Goal: Information Seeking & Learning: Learn about a topic

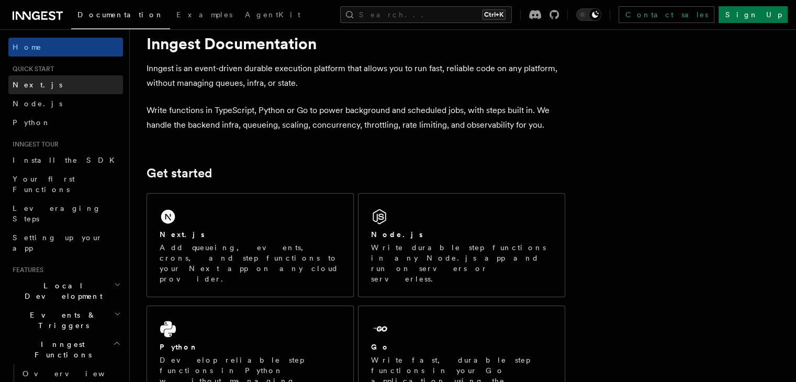
click at [57, 85] on link "Next.js" at bounding box center [65, 84] width 115 height 19
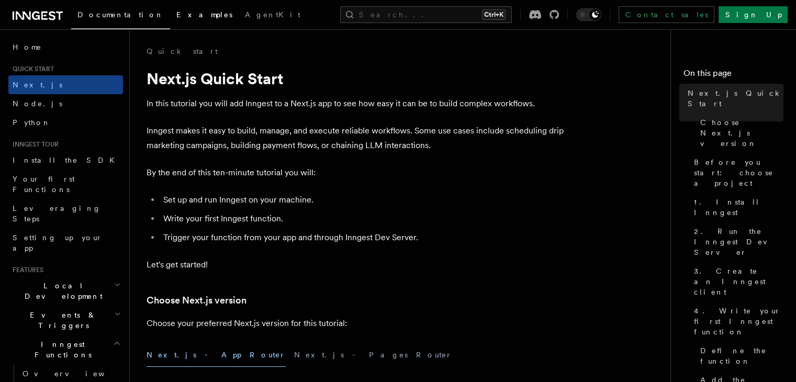
click at [176, 15] on span "Examples" at bounding box center [204, 14] width 56 height 8
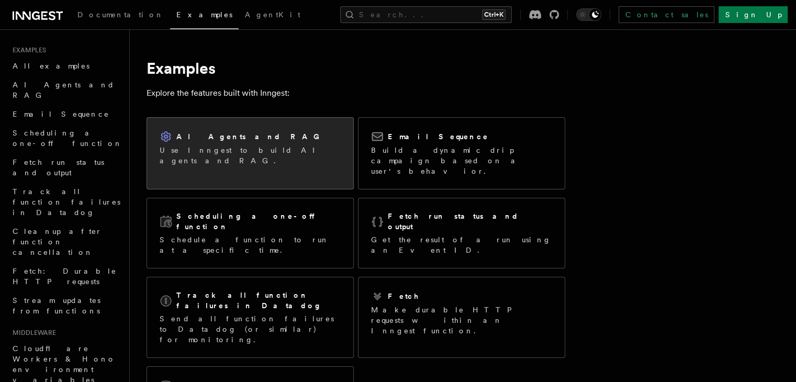
click at [266, 148] on p "Use Inngest to build AI agents and RAG." at bounding box center [250, 155] width 181 height 21
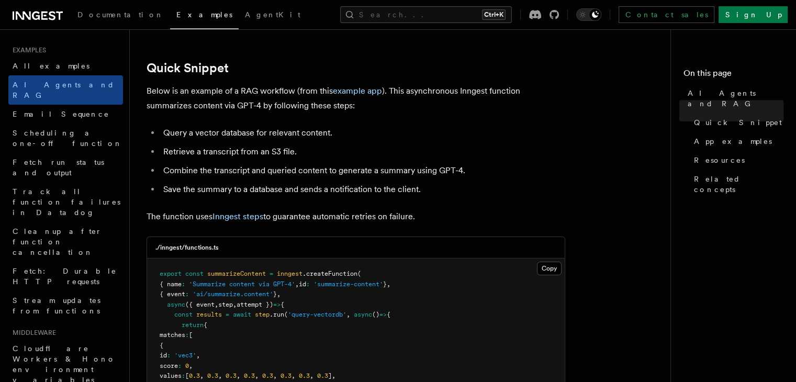
scroll to position [86, 0]
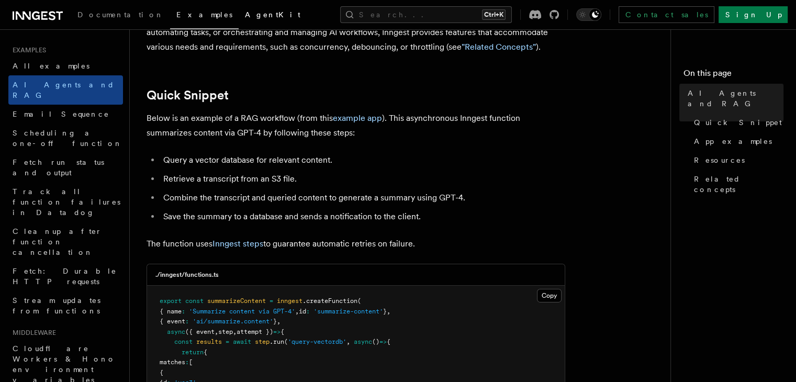
click at [245, 12] on span "AgentKit" at bounding box center [273, 14] width 56 height 8
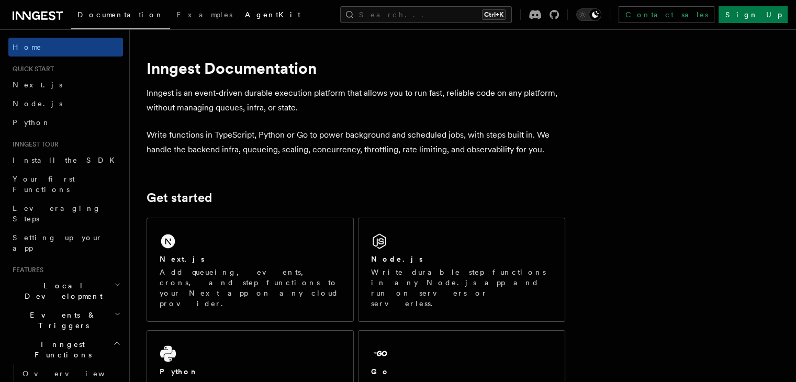
click at [239, 19] on link "AgentKit" at bounding box center [273, 15] width 68 height 25
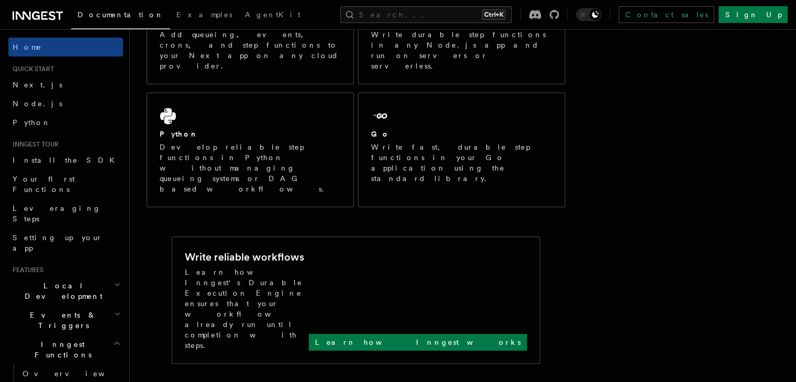
scroll to position [274, 0]
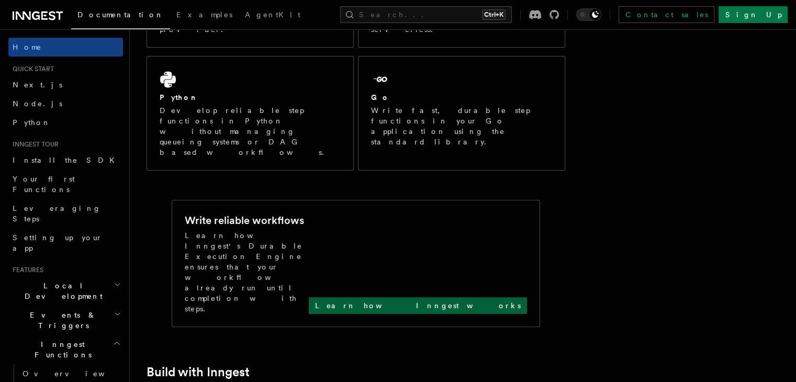
click at [478, 301] on p "Learn how Inngest works" at bounding box center [418, 306] width 206 height 10
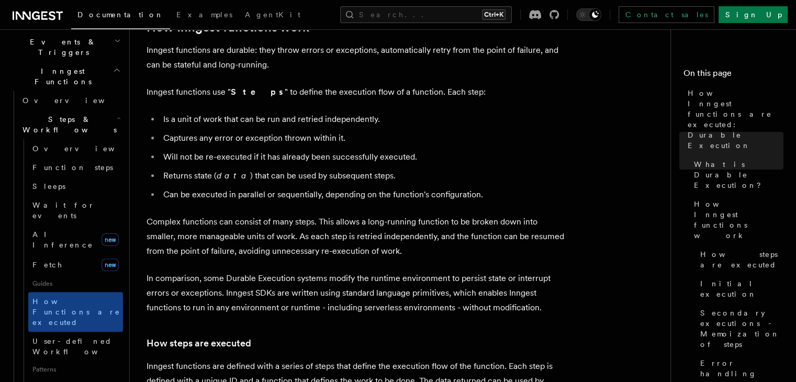
scroll to position [488, 0]
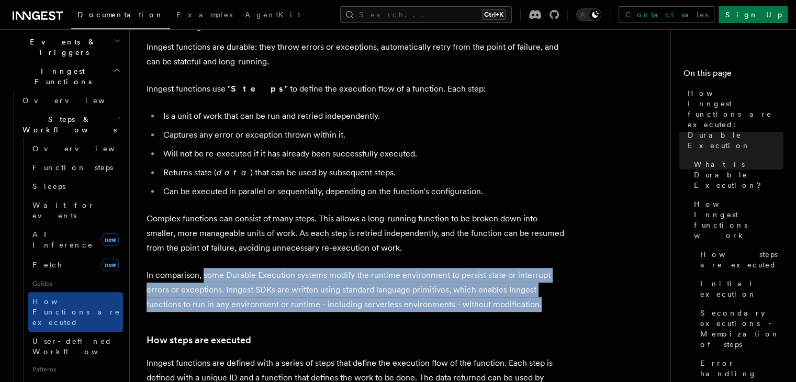
drag, startPoint x: 203, startPoint y: 246, endPoint x: 541, endPoint y: 274, distance: 339.0
click at [541, 274] on p "In comparison, some Durable Execution systems modify the runtime environment to…" at bounding box center [356, 290] width 419 height 44
copy p "some Durable Execution systems modify the runtime environment to persist state …"
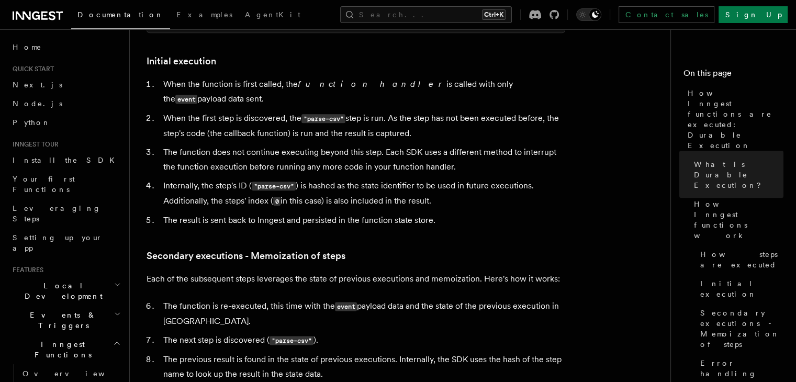
scroll to position [1286, 0]
